Goal: Information Seeking & Learning: Learn about a topic

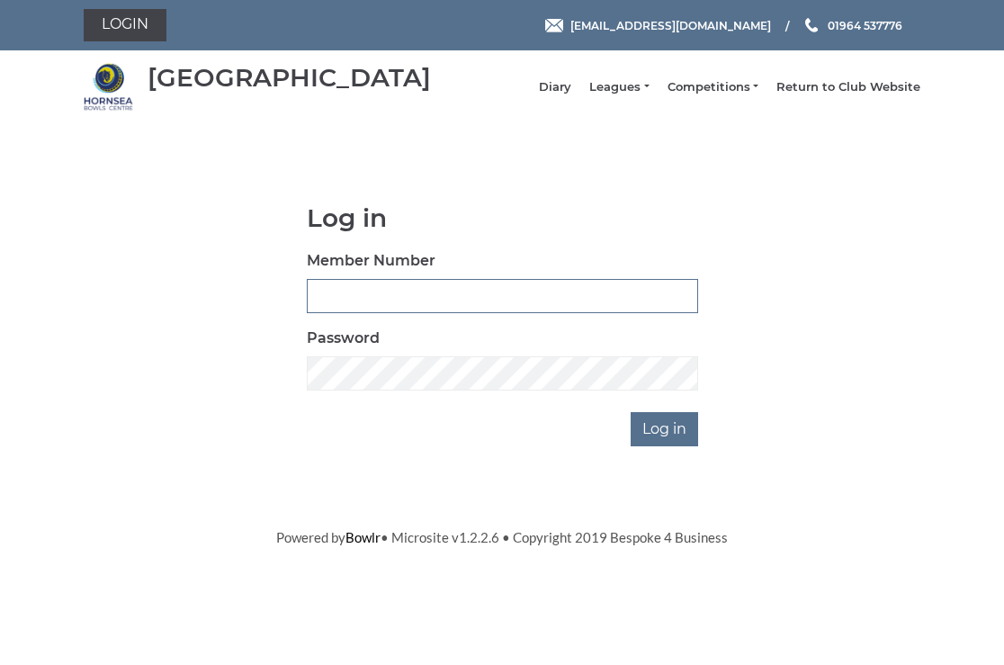
type input "0326"
click at [662, 435] on input "Log in" at bounding box center [663, 429] width 67 height 34
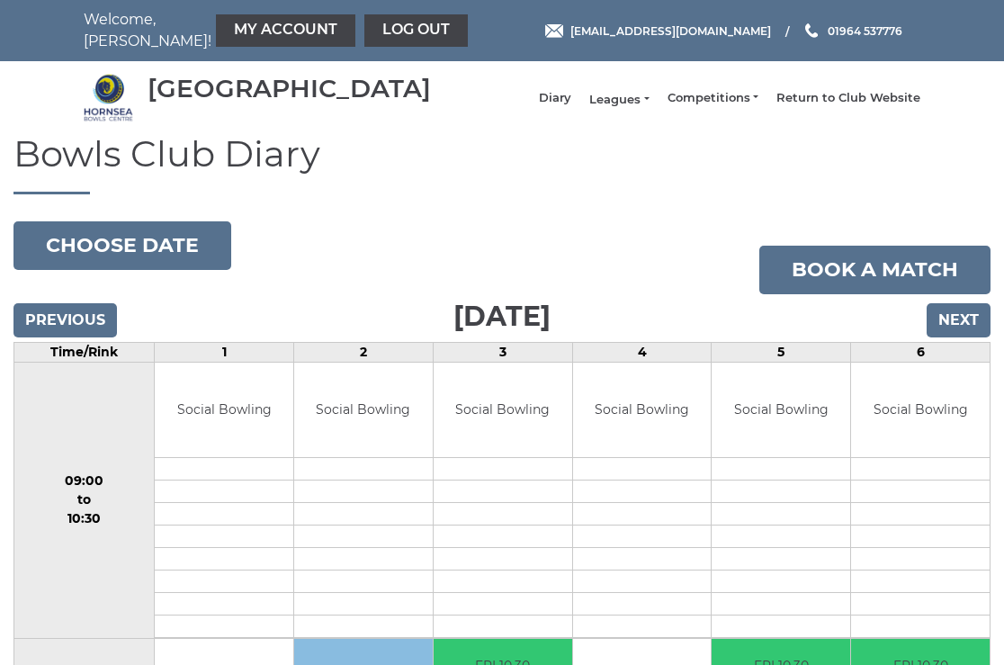
click at [639, 104] on link "Leagues" at bounding box center [618, 100] width 59 height 16
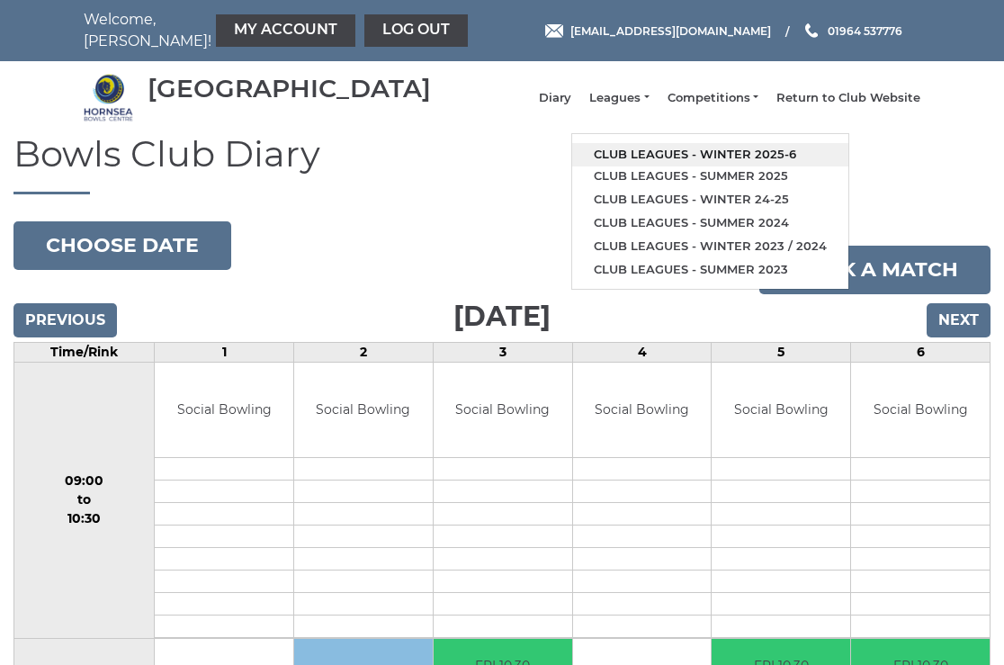
click at [693, 156] on link "Club leagues - Winter 2025-6" at bounding box center [710, 154] width 276 height 23
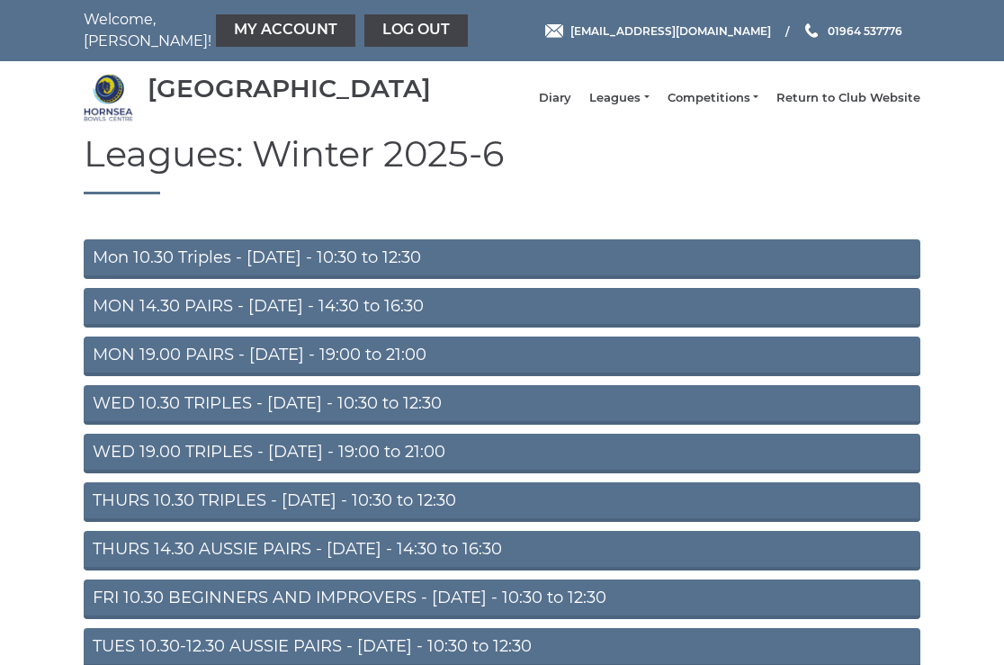
click at [272, 274] on link "Mon 10.30 Triples - Monday - 10:30 to 12:30" at bounding box center [502, 259] width 836 height 40
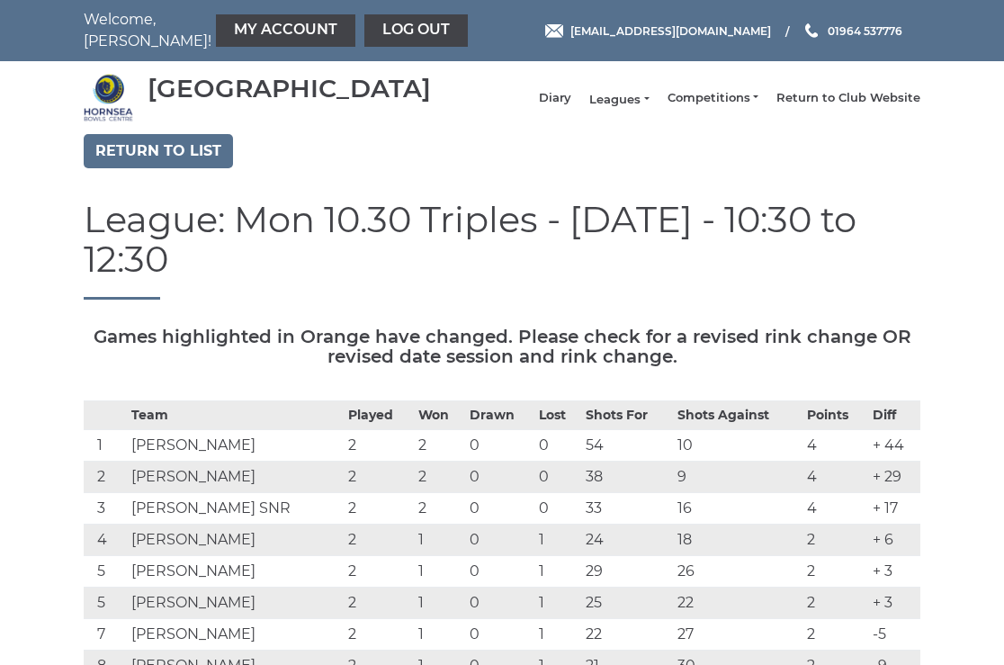
click at [639, 104] on link "Leagues" at bounding box center [618, 100] width 59 height 16
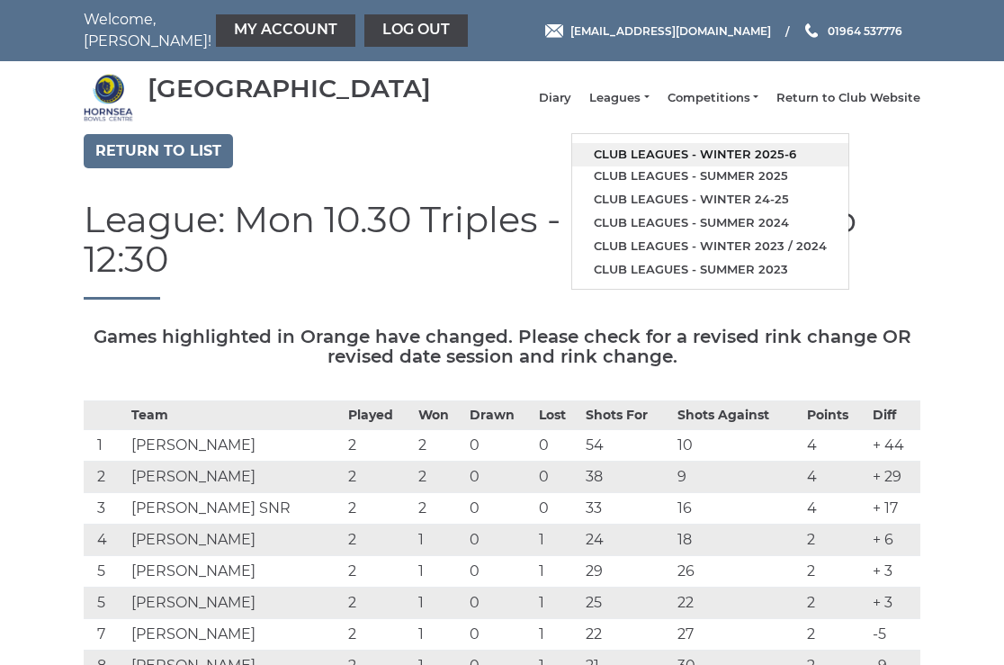
click at [673, 157] on link "Club leagues - Winter 2025-6" at bounding box center [710, 154] width 276 height 23
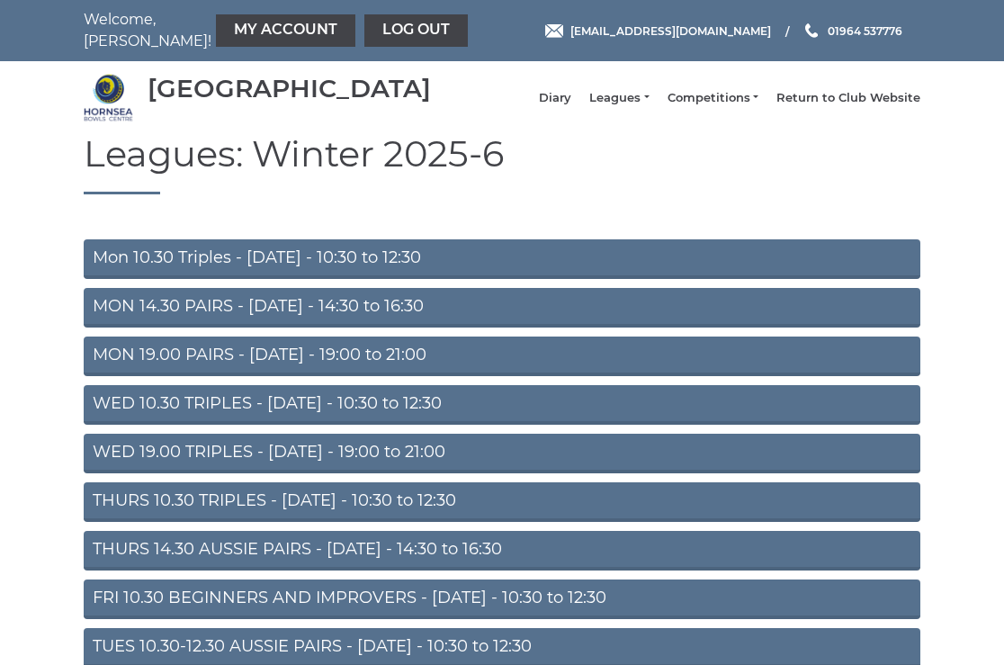
click at [313, 562] on link "THURS 14.30 AUSSIE PAIRS - [DATE] - 14:30 to 16:30" at bounding box center [502, 551] width 836 height 40
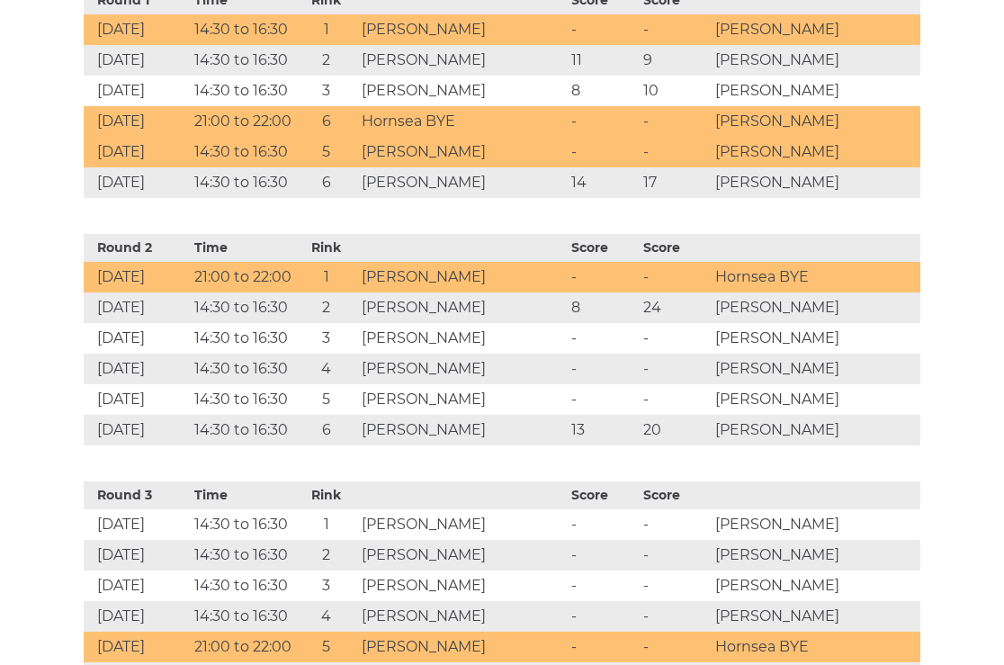
scroll to position [943, 0]
